Goal: Obtain resource: Obtain resource

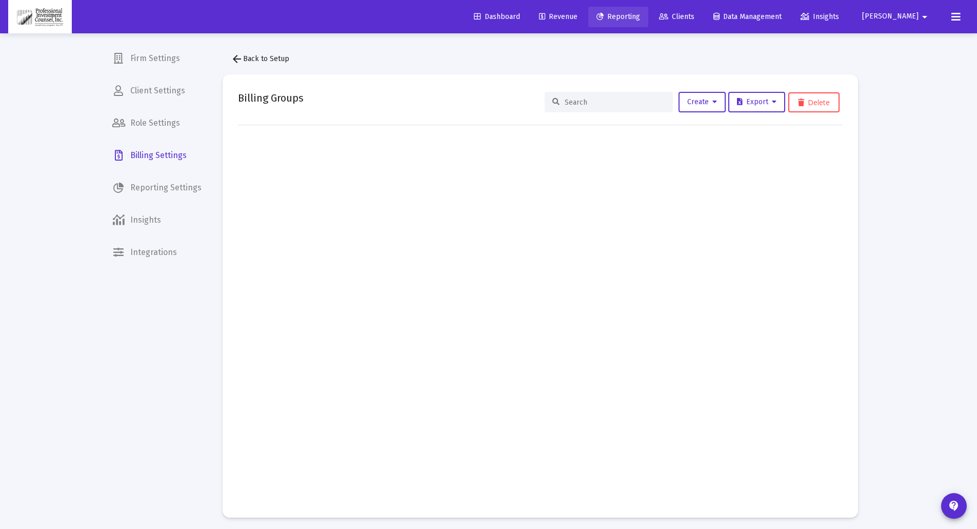
click at [640, 14] on span "Reporting" at bounding box center [619, 16] width 44 height 9
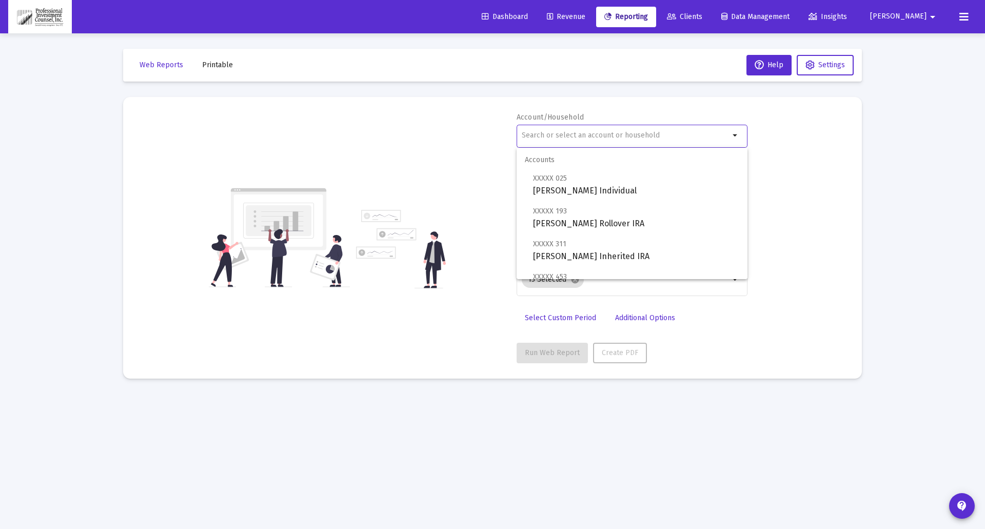
drag, startPoint x: 570, startPoint y: 137, endPoint x: 576, endPoint y: 136, distance: 5.7
click at [576, 136] on input "text" at bounding box center [626, 135] width 208 height 8
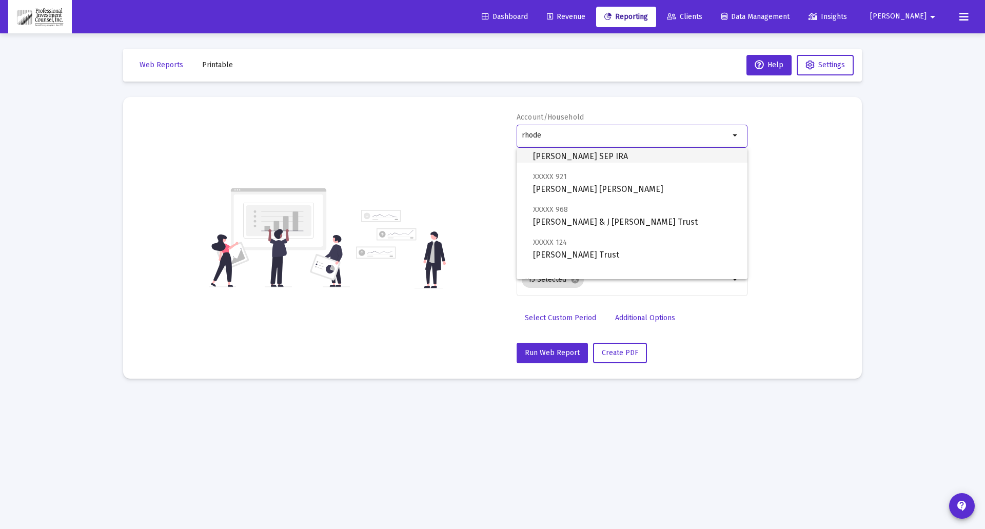
scroll to position [51, 0]
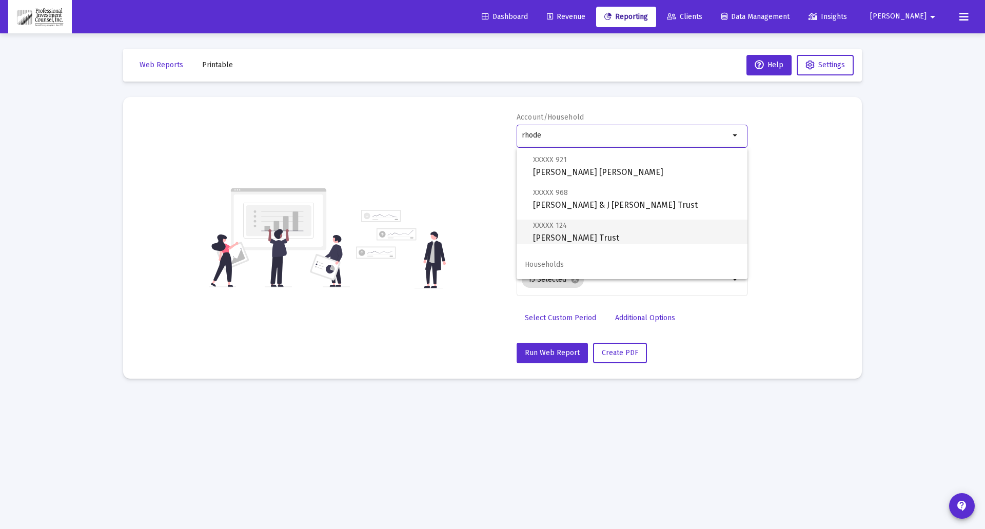
click at [577, 240] on span "XXXXX 124 [PERSON_NAME] Trust" at bounding box center [636, 231] width 206 height 25
type input "[PERSON_NAME] Trust"
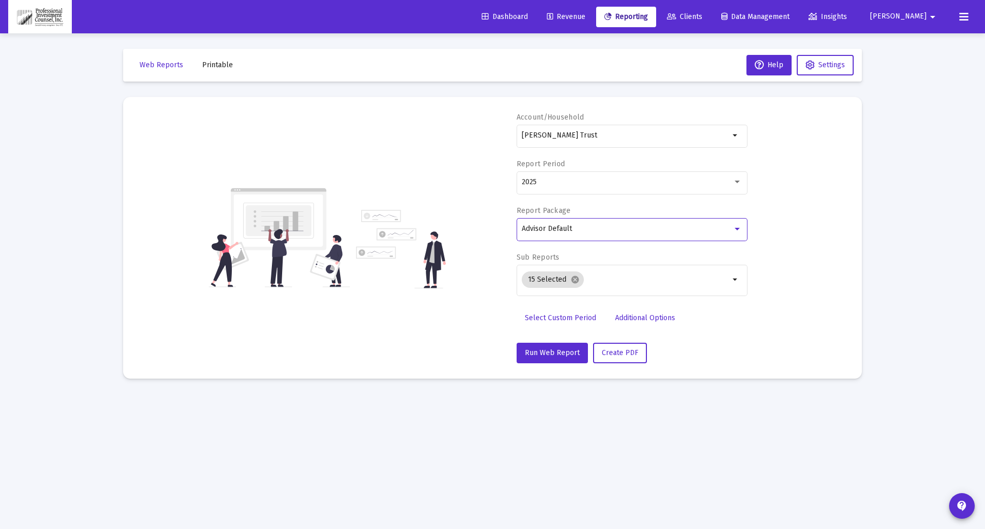
click at [588, 228] on div "Advisor Default" at bounding box center [627, 229] width 211 height 8
click at [817, 212] on div at bounding box center [492, 264] width 985 height 529
click at [573, 281] on mat-icon "cancel" at bounding box center [574, 279] width 9 height 9
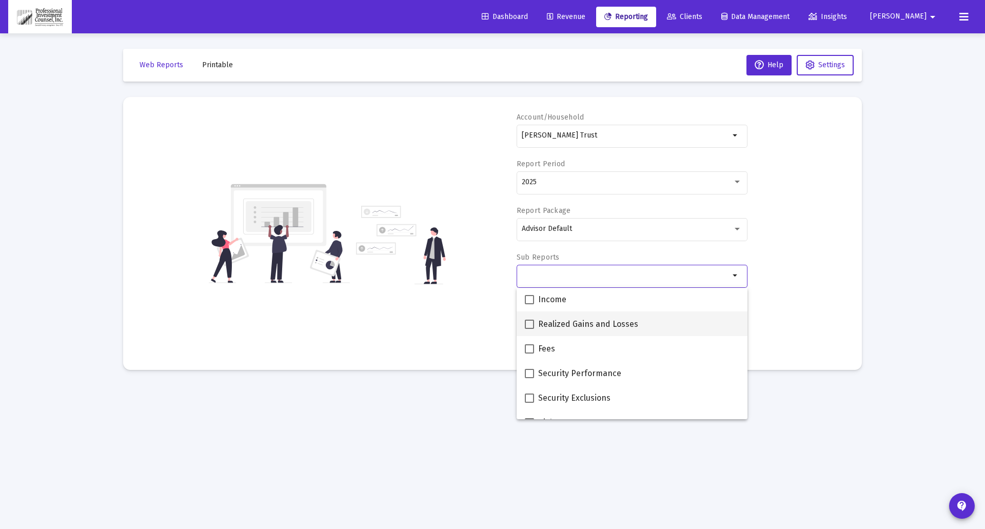
scroll to position [359, 0]
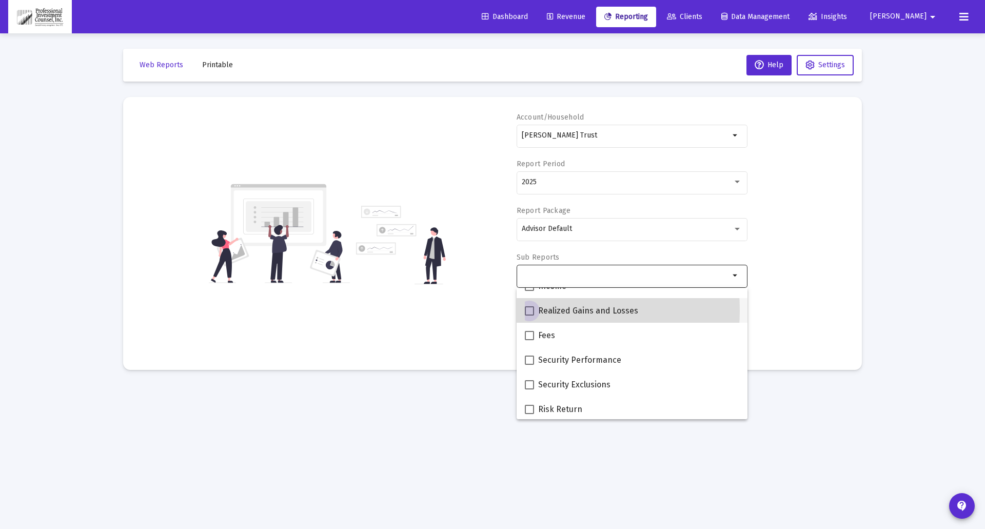
click at [527, 310] on span at bounding box center [529, 310] width 9 height 9
click at [529, 315] on input "Realized Gains and Losses" at bounding box center [529, 315] width 1 height 1
checkbox input "true"
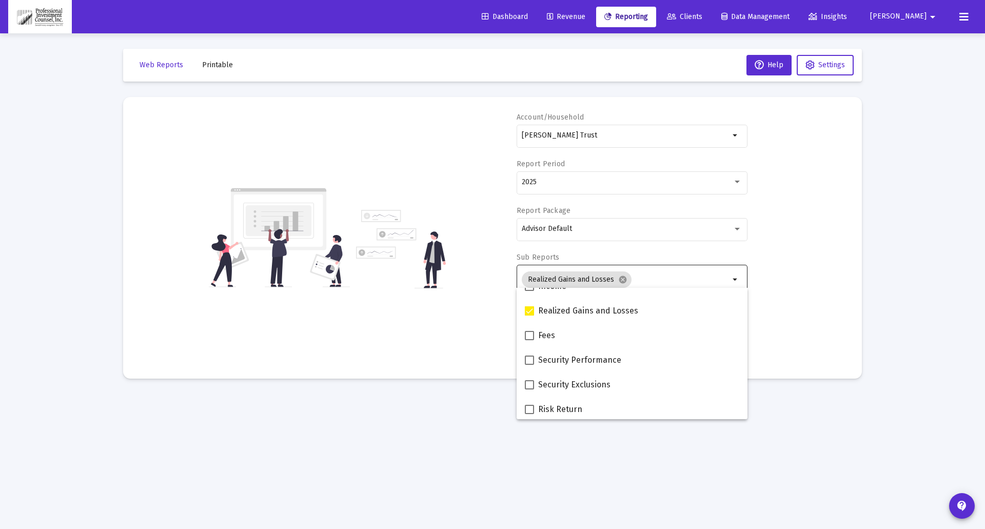
click at [778, 309] on div "Account/Household [PERSON_NAME] Trust arrow_drop_down Report Period 2025 Report…" at bounding box center [492, 237] width 708 height 251
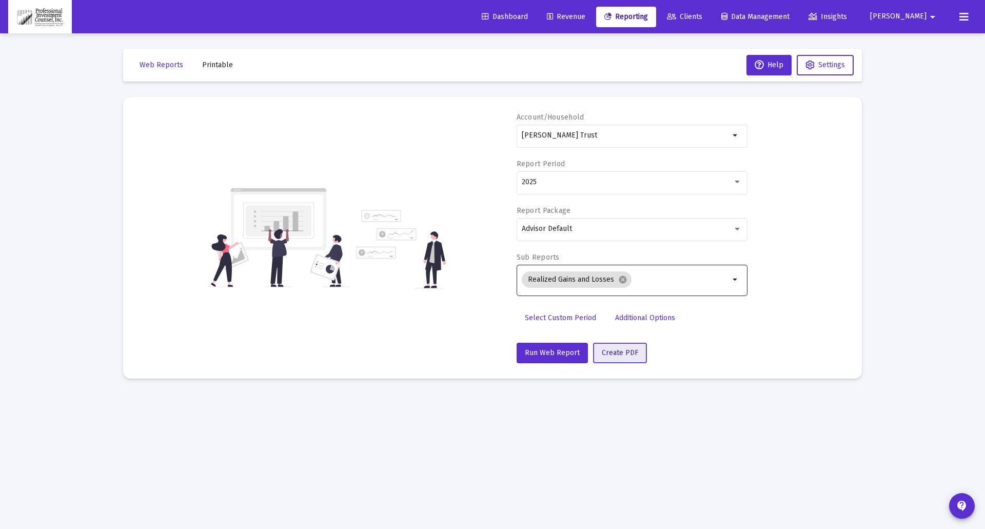
click at [634, 349] on span "Create PDF" at bounding box center [620, 352] width 36 height 9
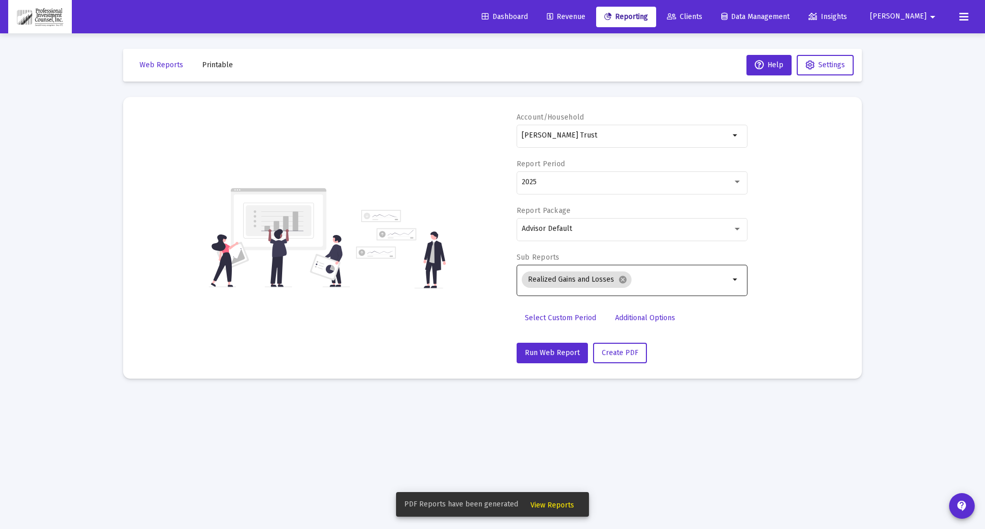
click at [561, 503] on span "View Reports" at bounding box center [552, 505] width 44 height 9
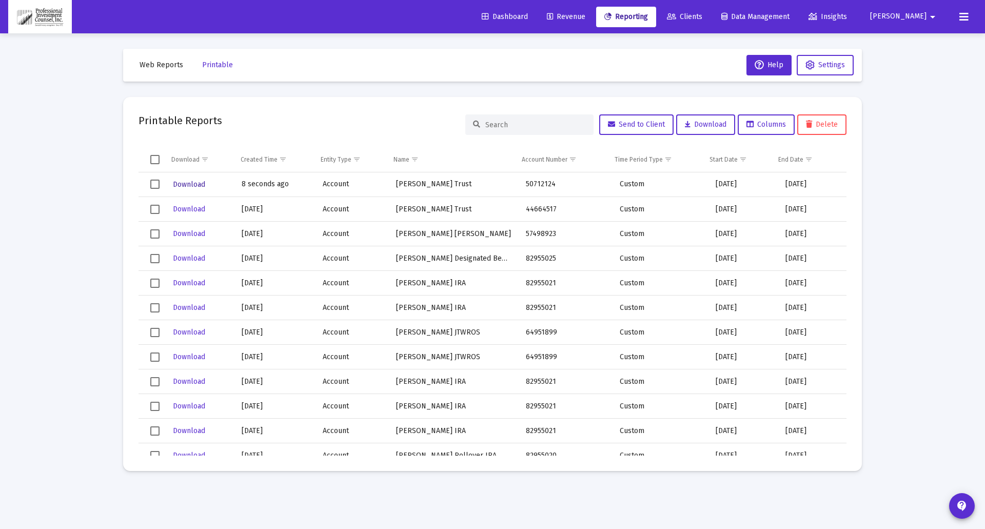
click at [198, 186] on span "Download" at bounding box center [189, 184] width 32 height 9
click at [648, 19] on span "Reporting" at bounding box center [626, 16] width 44 height 9
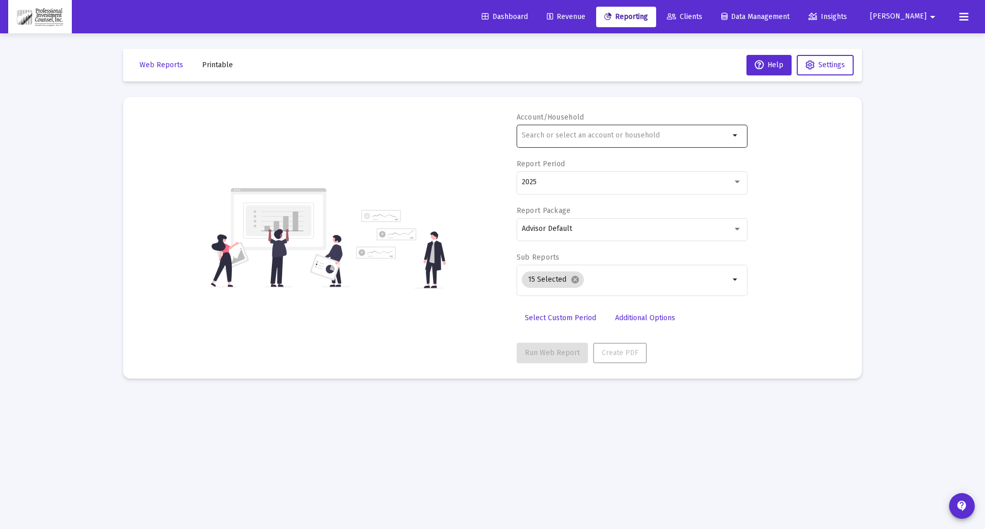
click at [608, 140] on div at bounding box center [626, 135] width 208 height 25
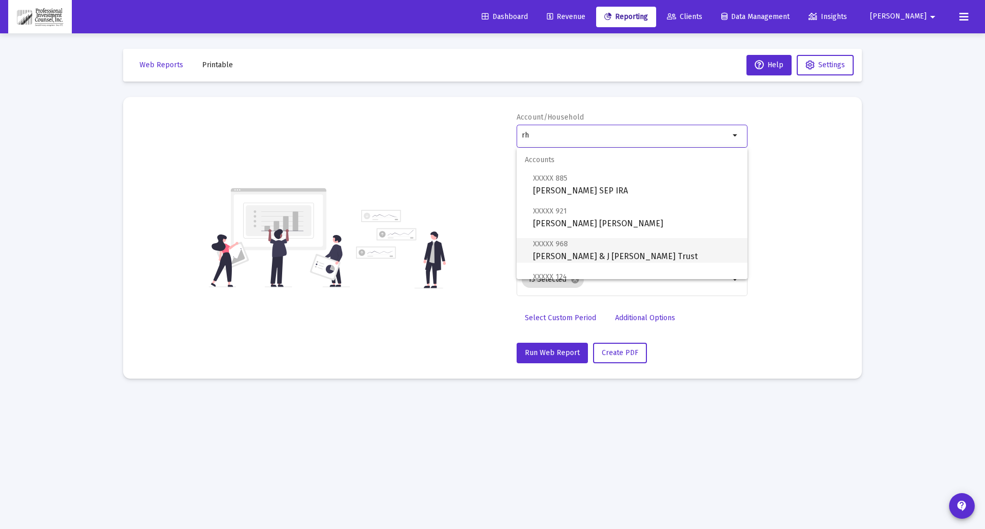
click at [585, 256] on span "XXXXX 968 [PERSON_NAME] & J [PERSON_NAME] Trust" at bounding box center [636, 249] width 206 height 25
type input "[PERSON_NAME] & J [PERSON_NAME] Trust"
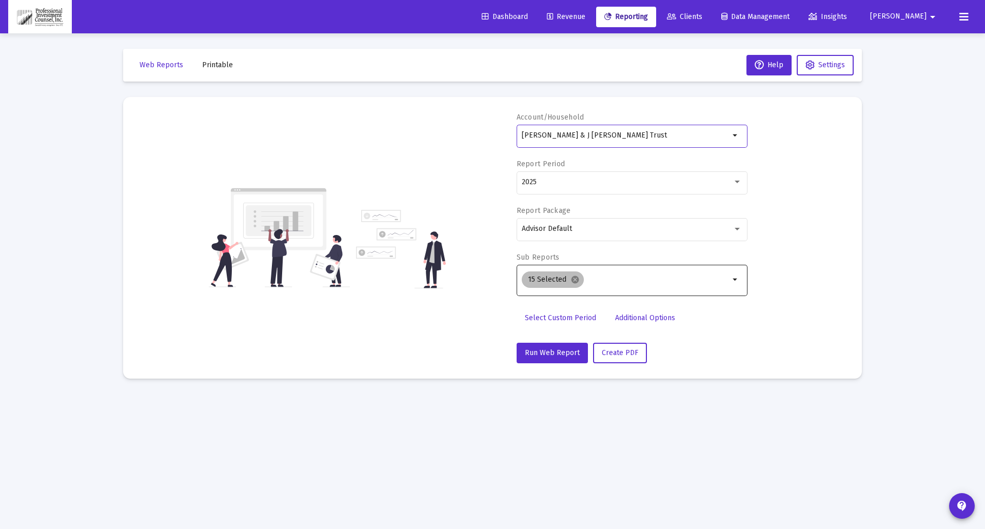
click at [578, 281] on mat-chip "15 Selected cancel" at bounding box center [553, 279] width 62 height 16
click at [573, 282] on mat-icon "cancel" at bounding box center [574, 279] width 9 height 9
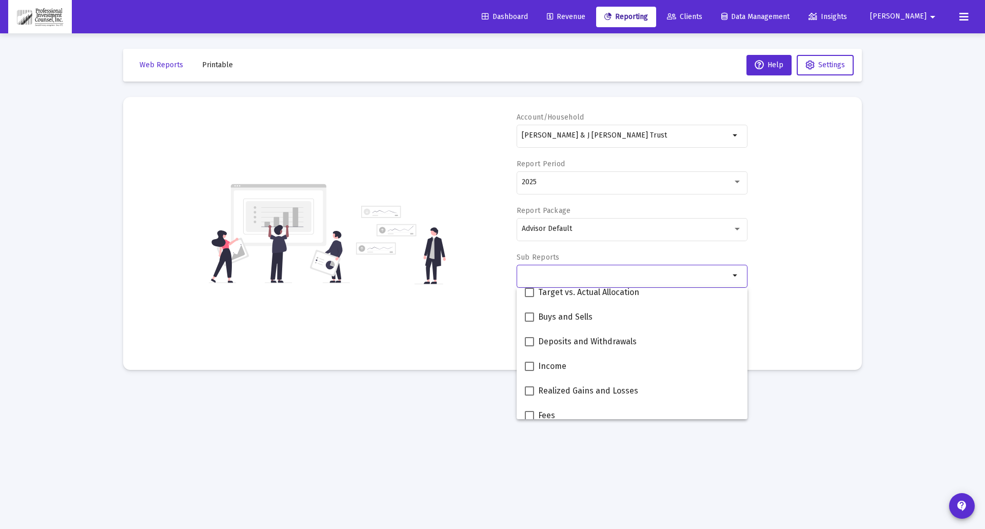
scroll to position [308, 0]
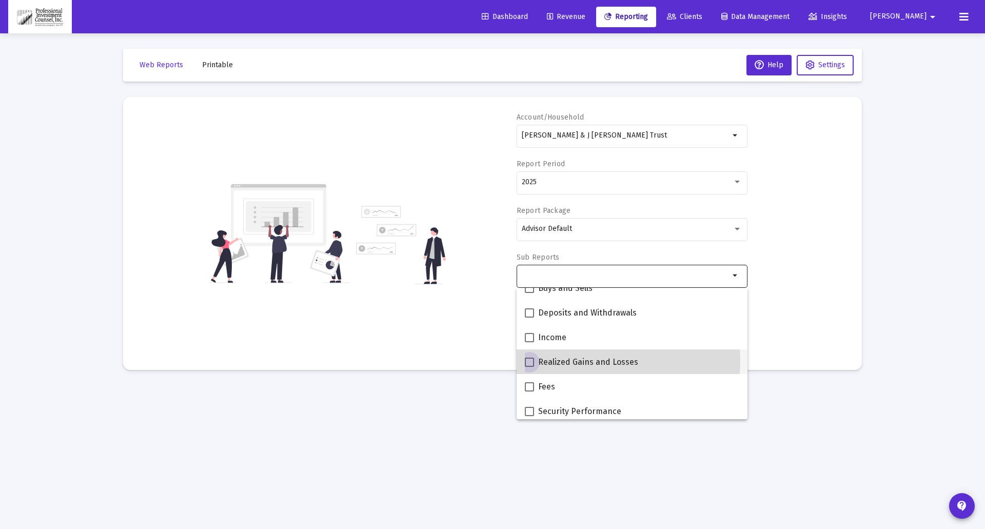
click at [603, 361] on span "Realized Gains and Losses" at bounding box center [588, 362] width 100 height 12
click at [529, 367] on input "Realized Gains and Losses" at bounding box center [529, 367] width 1 height 1
checkbox input "true"
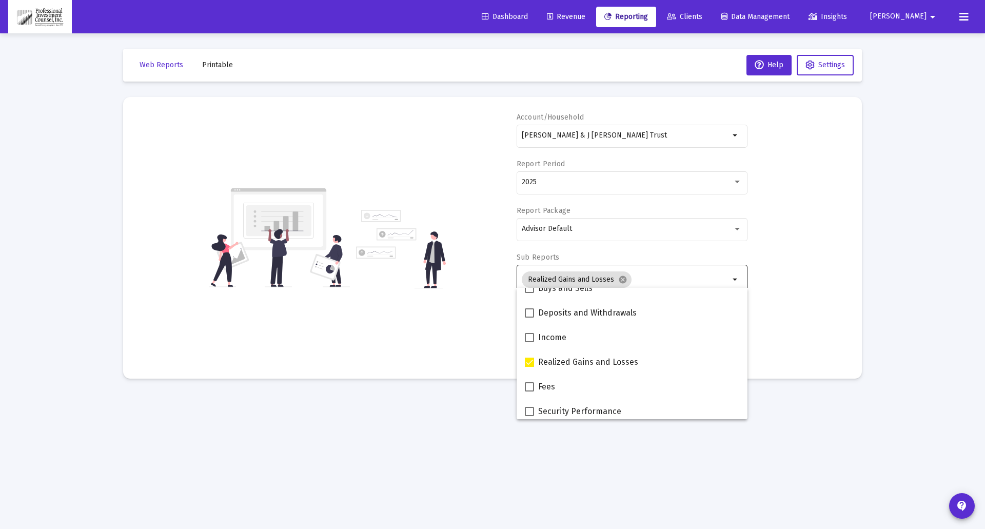
click at [784, 307] on div "Account/Household [PERSON_NAME] & [PERSON_NAME] Trust arrow_drop_down Report Pe…" at bounding box center [492, 237] width 708 height 251
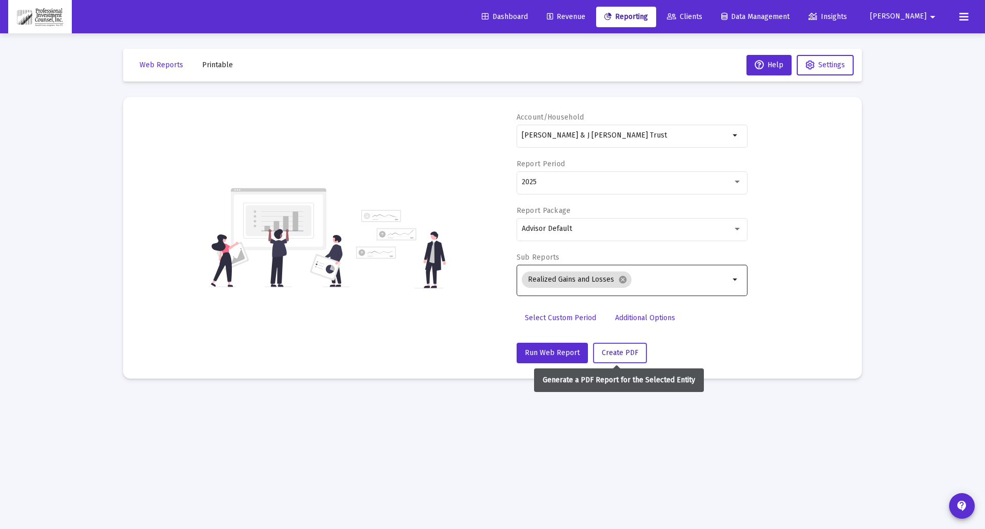
click at [630, 355] on span "Create PDF" at bounding box center [620, 352] width 36 height 9
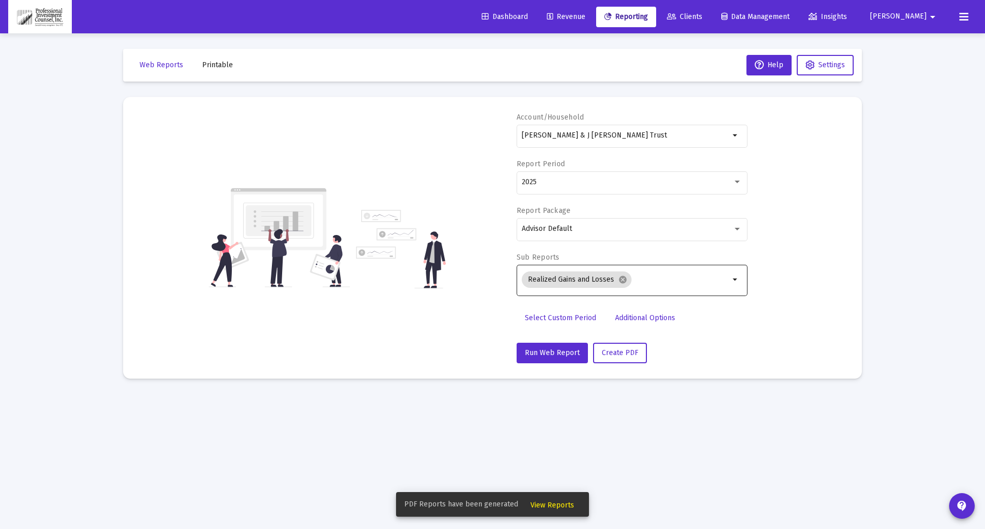
click at [556, 508] on span "View Reports" at bounding box center [552, 505] width 44 height 9
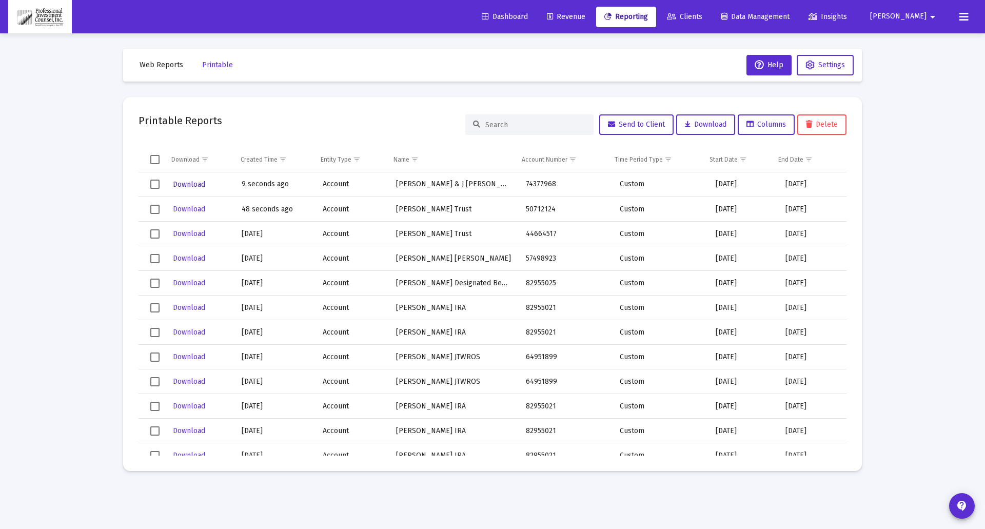
click at [196, 185] on span "Download" at bounding box center [189, 184] width 32 height 9
